Goal: Information Seeking & Learning: Learn about a topic

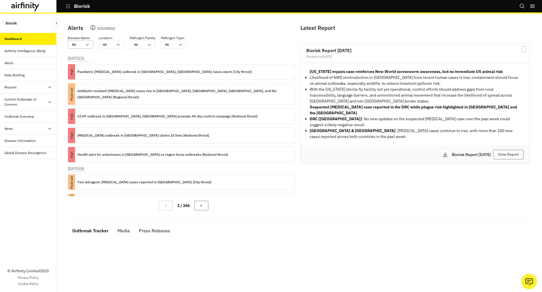
click at [87, 44] on icon at bounding box center [87, 45] width 5 height 5
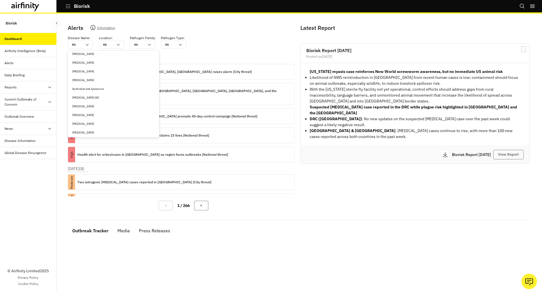
scroll to position [260, 0]
click at [92, 86] on div "[MEDICAL_DATA] (AI)" at bounding box center [113, 86] width 82 height 4
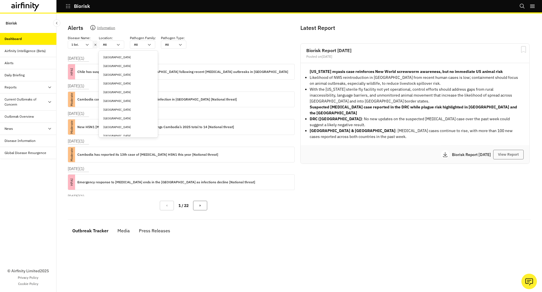
click at [110, 43] on div at bounding box center [108, 44] width 10 height 5
click at [117, 65] on div "[GEOGRAPHIC_DATA]" at bounding box center [128, 66] width 50 height 4
